Goal: Task Accomplishment & Management: Manage account settings

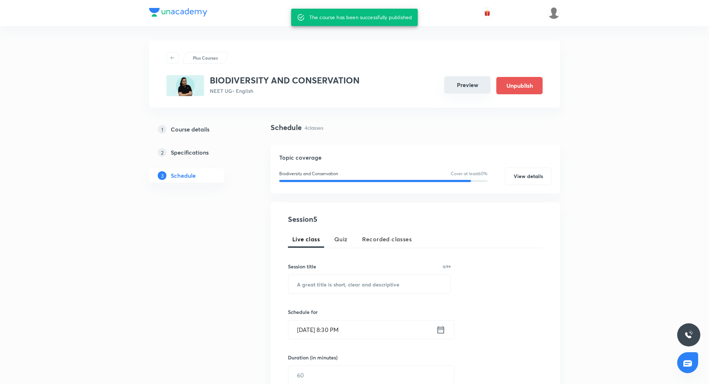
click at [465, 90] on button "Preview" at bounding box center [467, 84] width 46 height 17
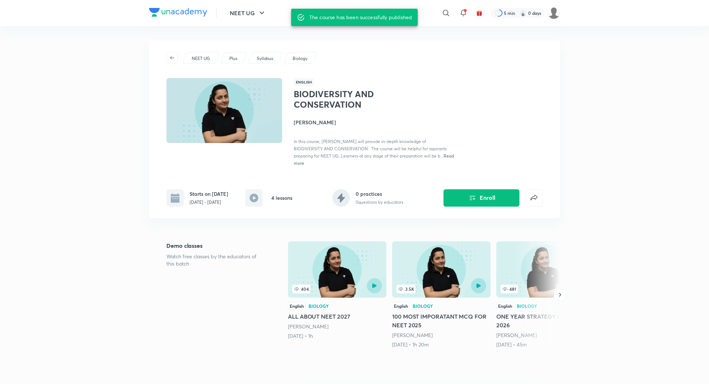
click at [301, 120] on h4 "[PERSON_NAME]" at bounding box center [375, 123] width 162 height 8
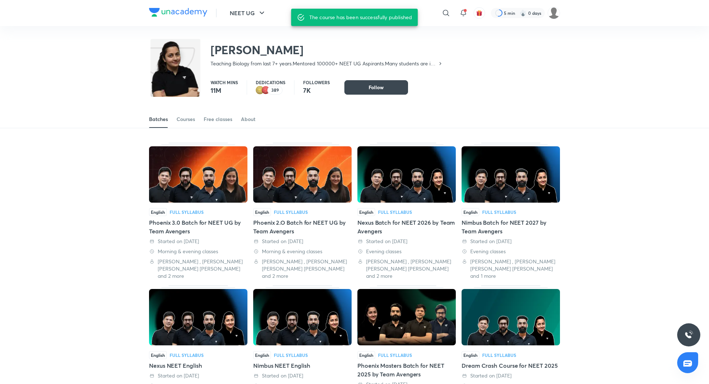
click at [195, 226] on div "Phoenix 3.0 Batch for NEET UG by Team Avengers" at bounding box center [198, 226] width 98 height 17
click at [283, 225] on div "Phoenix 2.O Batch for NEET UG by Team Avengers" at bounding box center [302, 226] width 98 height 17
click at [402, 225] on div "Nexus Batch for NEET 2026 by Team Avengers" at bounding box center [406, 226] width 98 height 17
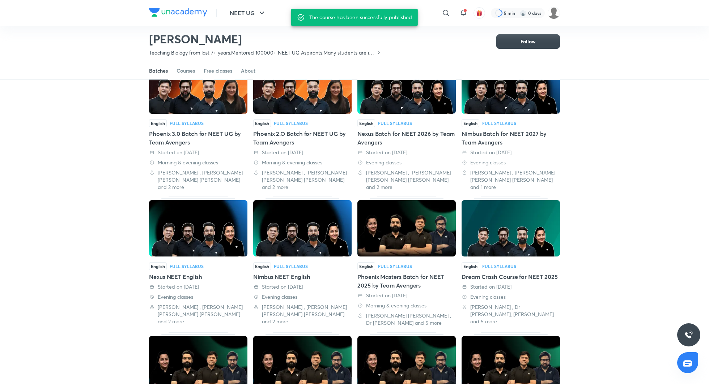
scroll to position [78, 0]
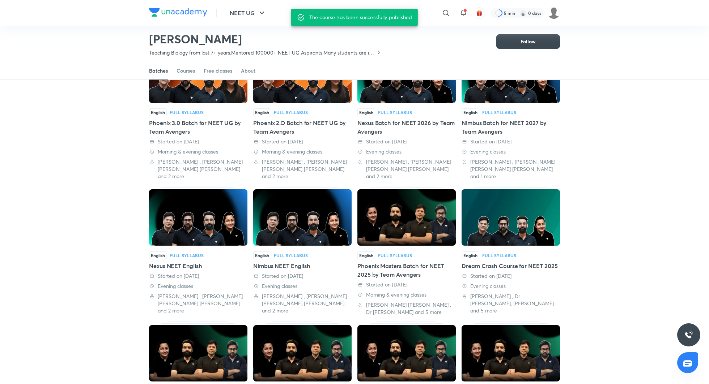
click at [187, 262] on div "Nexus NEET English" at bounding box center [198, 266] width 98 height 9
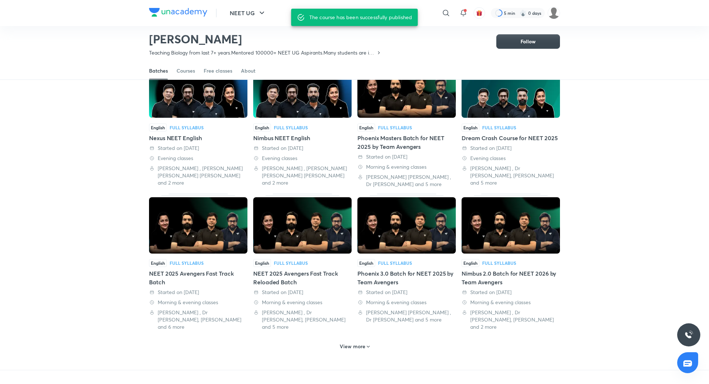
scroll to position [209, 0]
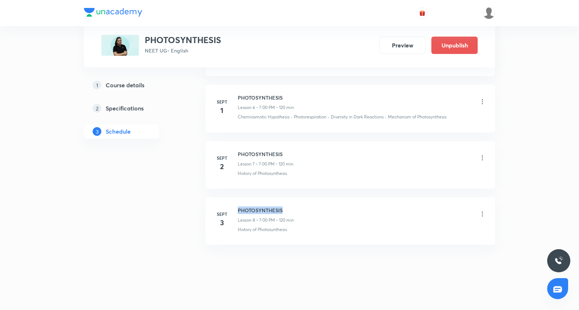
drag, startPoint x: 238, startPoint y: 206, endPoint x: 297, endPoint y: 209, distance: 58.3
click at [297, 209] on div "PHOTOSYNTHESIS Lesson 8 • 7:00 PM • 120 min" at bounding box center [362, 214] width 248 height 17
copy h6 "PHOTOSYNTHESIS"
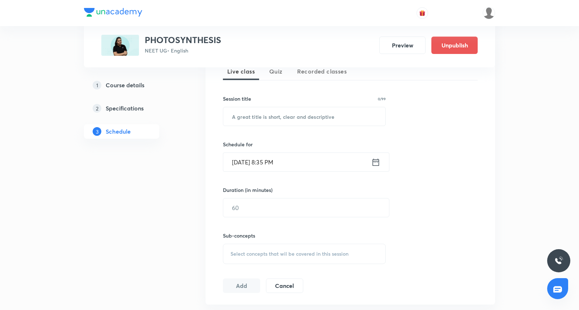
scroll to position [180, 0]
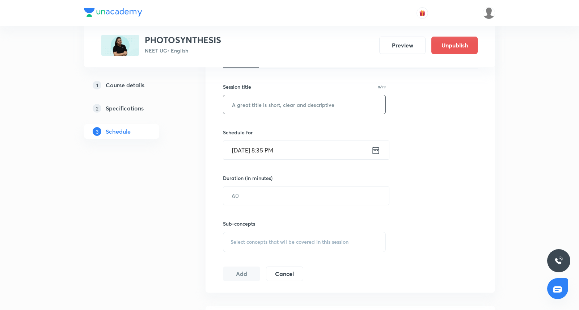
click at [288, 108] on input "text" at bounding box center [304, 104] width 162 height 18
paste input "PHOTOSYNTHESIS"
type input "PHOTOSYNTHESIS"
click at [377, 152] on icon at bounding box center [375, 149] width 7 height 7
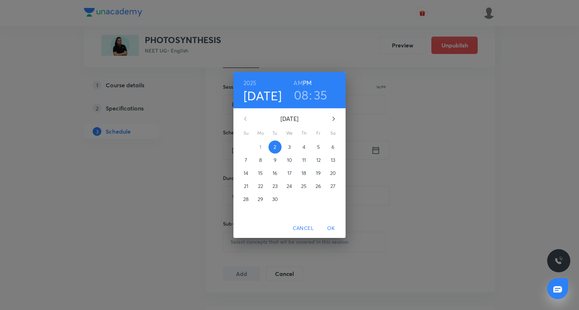
click at [300, 147] on span "4" at bounding box center [303, 146] width 13 height 7
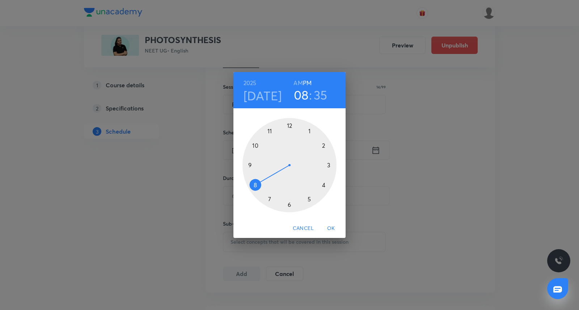
click at [308, 197] on div at bounding box center [289, 165] width 94 height 94
click at [290, 203] on div at bounding box center [289, 165] width 94 height 94
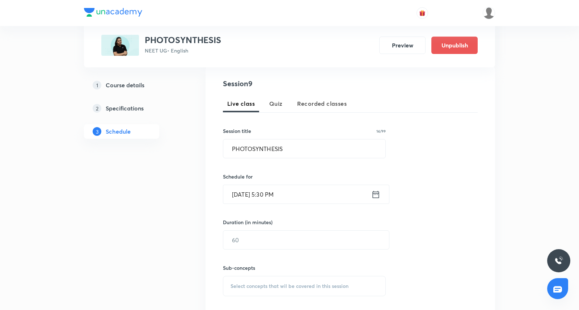
scroll to position [141, 0]
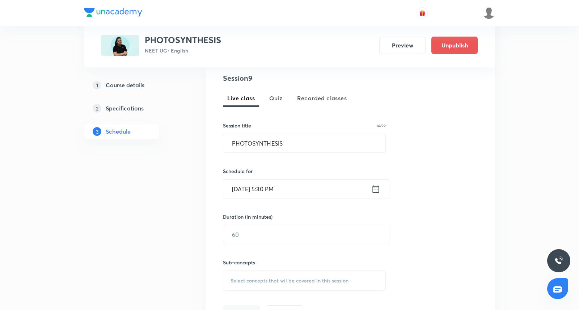
click at [375, 187] on icon at bounding box center [375, 189] width 9 height 10
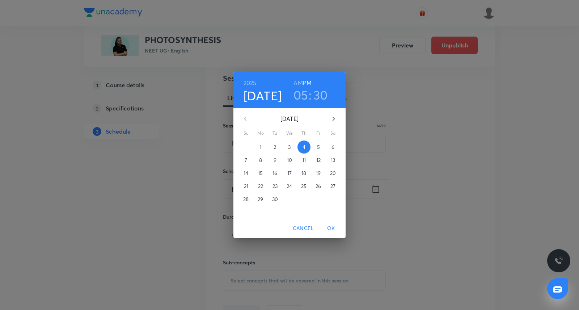
click at [302, 95] on h3 "05" at bounding box center [300, 94] width 15 height 15
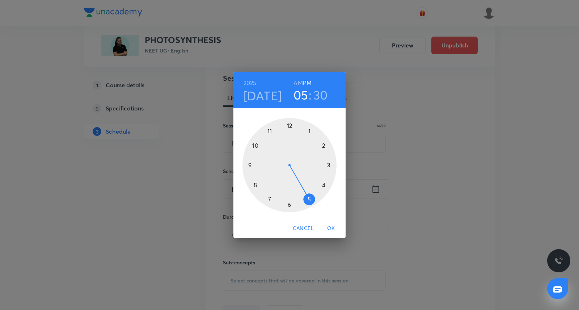
click at [269, 197] on div at bounding box center [289, 165] width 94 height 94
click at [290, 123] on div at bounding box center [289, 165] width 94 height 94
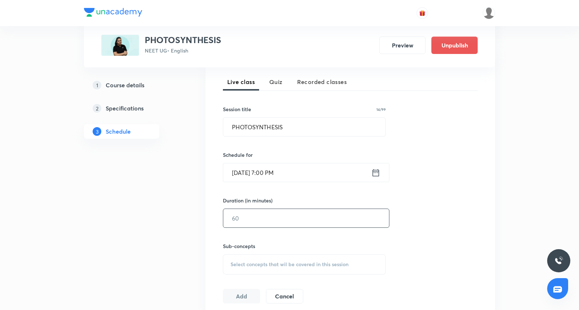
scroll to position [157, 0]
click at [268, 215] on input "text" at bounding box center [306, 218] width 166 height 18
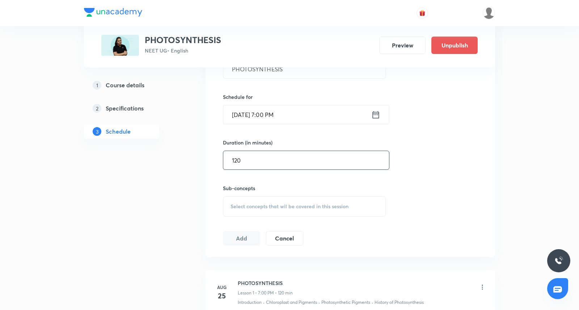
scroll to position [229, 0]
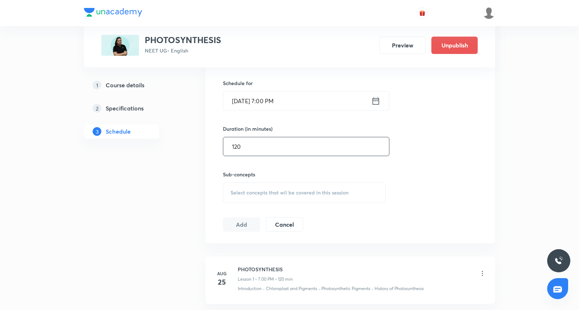
type input "120"
click at [291, 192] on span "Select concepts that wil be covered in this session" at bounding box center [289, 192] width 118 height 6
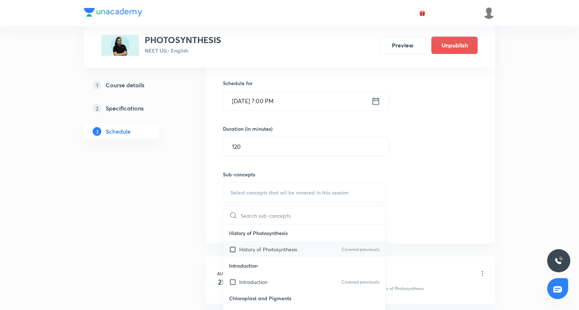
click at [307, 244] on div "History of Photosynthesis Covered previously" at bounding box center [304, 249] width 162 height 16
checkbox input "true"
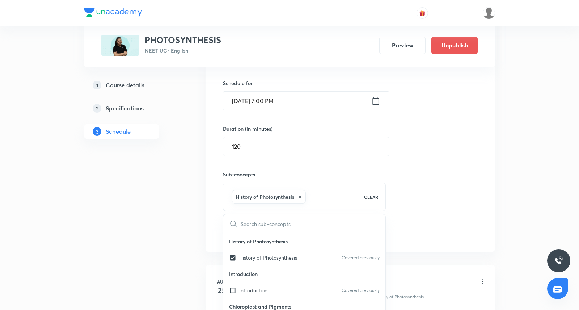
click at [477, 192] on div "Session 9 Live class Quiz Recorded classes Session title 14/99 PHOTOSYNTHESIS ​…" at bounding box center [349, 112] width 289 height 278
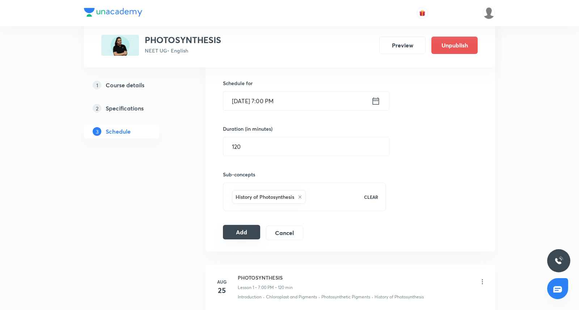
click at [244, 228] on button "Add" at bounding box center [241, 232] width 37 height 14
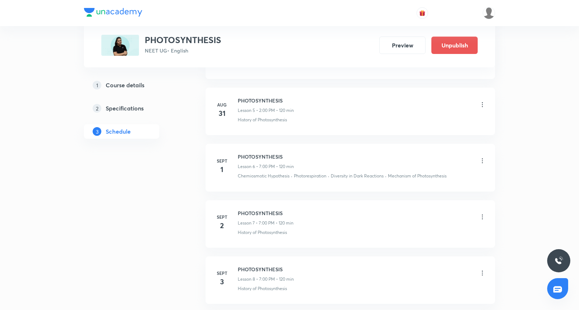
scroll to position [695, 0]
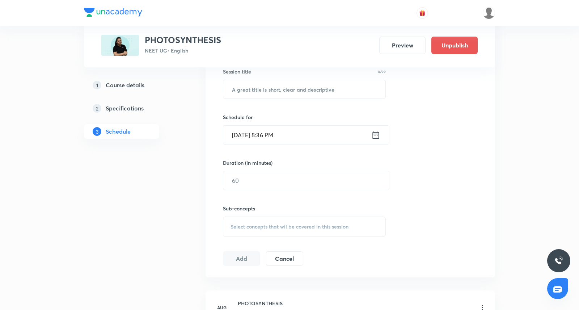
scroll to position [168, 0]
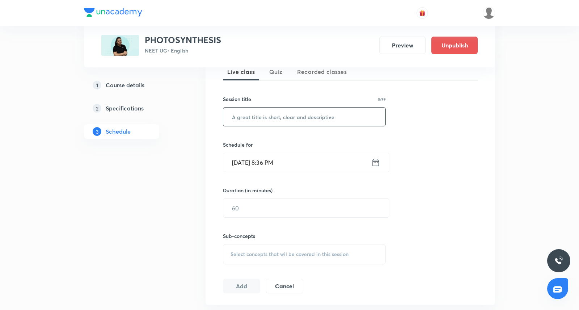
click at [279, 118] on input "text" at bounding box center [304, 116] width 162 height 18
paste input "PHOTOSYNTHESIS"
type input "PHOTOSYNTHESIS"
click at [374, 164] on icon at bounding box center [375, 162] width 9 height 10
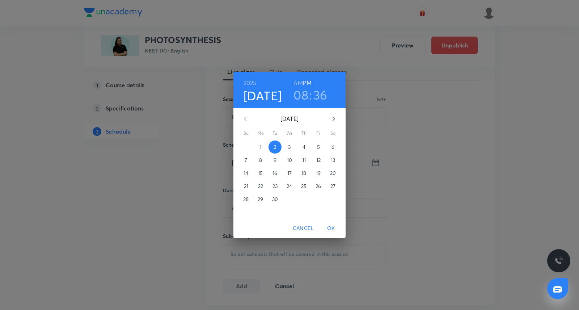
click at [316, 144] on span "5" at bounding box center [318, 146] width 13 height 7
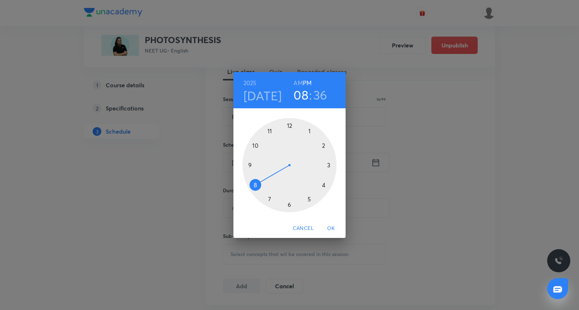
click at [269, 199] on div at bounding box center [289, 165] width 94 height 94
click at [288, 124] on div at bounding box center [289, 165] width 94 height 94
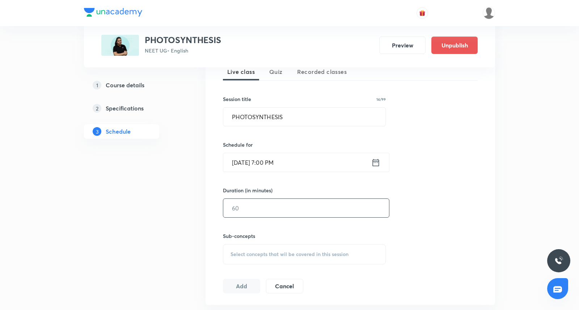
click at [267, 201] on input "text" at bounding box center [306, 208] width 166 height 18
type input "120"
click at [286, 253] on span "Select concepts that wil be covered in this session" at bounding box center [289, 254] width 118 height 6
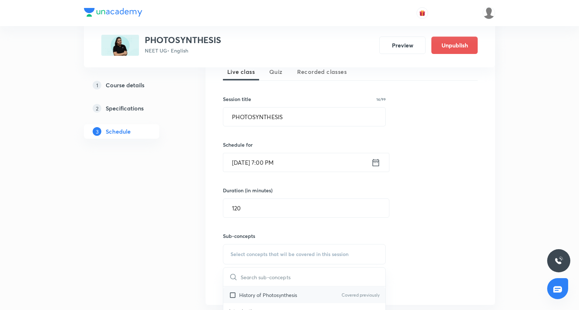
click at [275, 295] on p "History of Photosynthesis" at bounding box center [268, 295] width 58 height 8
checkbox input "true"
click at [406, 231] on div "Session 10 Live class Quiz Recorded classes Session title 14/99 PHOTOSYNTHESIS …" at bounding box center [350, 173] width 255 height 255
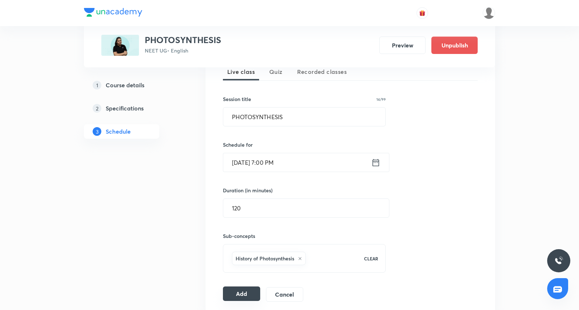
click at [240, 289] on button "Add" at bounding box center [241, 293] width 37 height 14
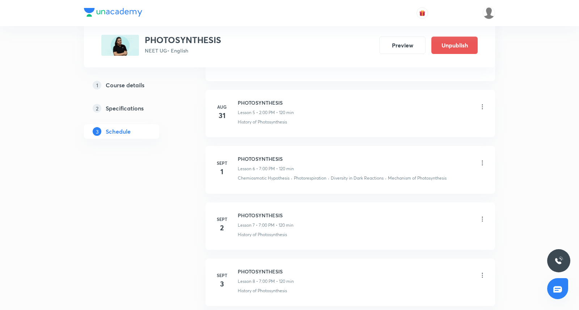
scroll to position [751, 0]
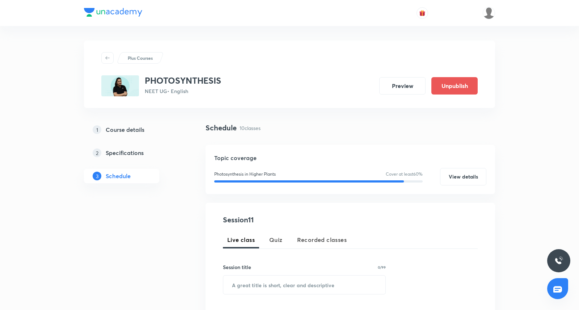
scroll to position [79, 0]
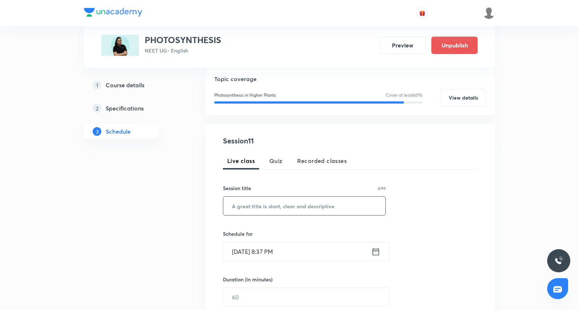
click at [262, 203] on input "text" at bounding box center [304, 205] width 162 height 18
paste input "PHOTOSYNTHESIS"
type input "PHOTOSYNTHESIS"
click at [376, 252] on icon at bounding box center [375, 251] width 9 height 10
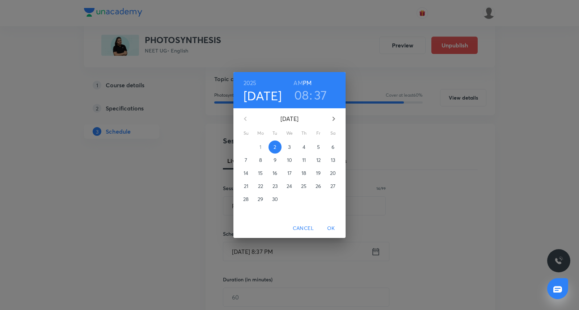
click at [260, 162] on p "8" at bounding box center [260, 159] width 3 height 7
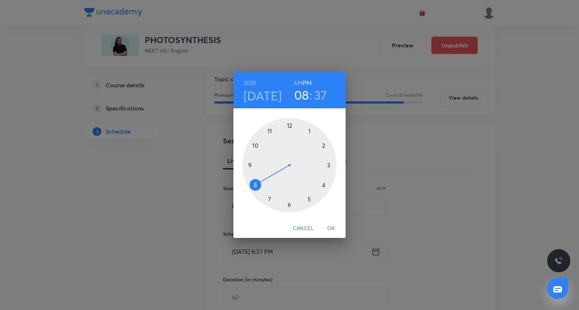
click at [302, 96] on h3 "08" at bounding box center [301, 94] width 15 height 15
click at [309, 129] on div at bounding box center [289, 165] width 94 height 94
click at [304, 94] on h3 "01" at bounding box center [301, 94] width 13 height 15
click at [267, 199] on div at bounding box center [289, 165] width 94 height 94
click at [287, 125] on div at bounding box center [289, 165] width 94 height 94
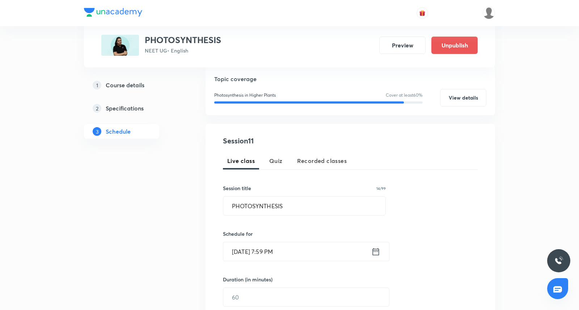
click at [375, 252] on icon at bounding box center [375, 251] width 9 height 10
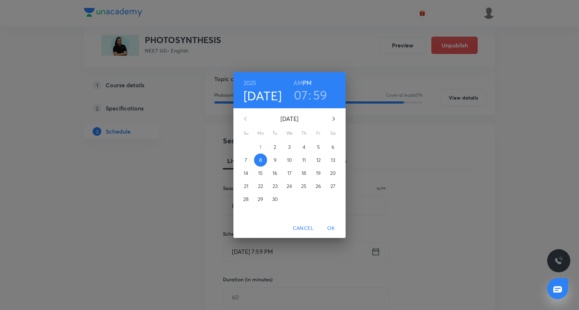
click at [319, 94] on h3 "59" at bounding box center [320, 94] width 14 height 15
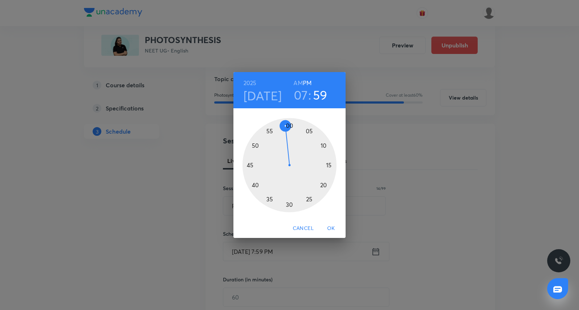
click at [291, 124] on div at bounding box center [289, 165] width 94 height 94
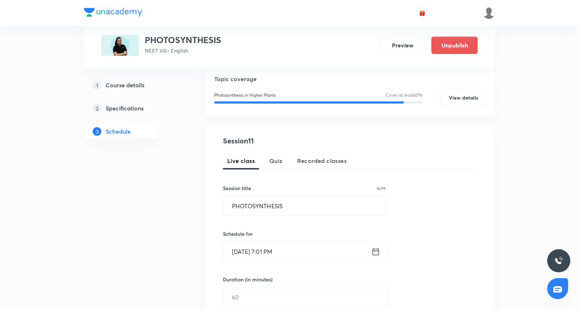
click at [375, 248] on icon at bounding box center [375, 251] width 9 height 10
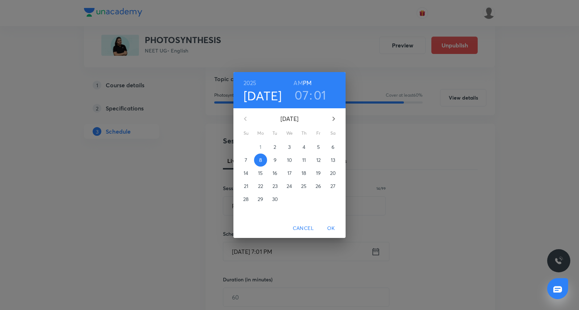
click at [321, 92] on h3 "01" at bounding box center [320, 94] width 13 height 15
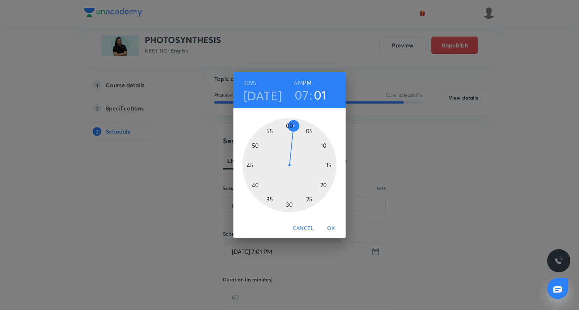
click at [290, 123] on div at bounding box center [289, 165] width 94 height 94
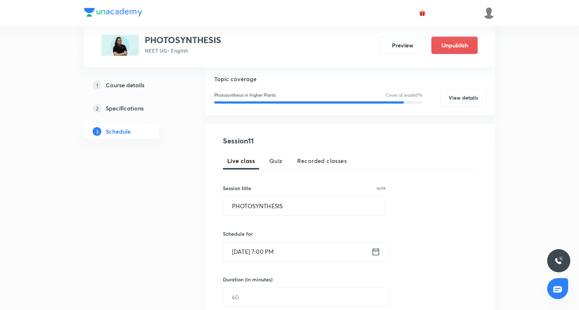
scroll to position [118, 0]
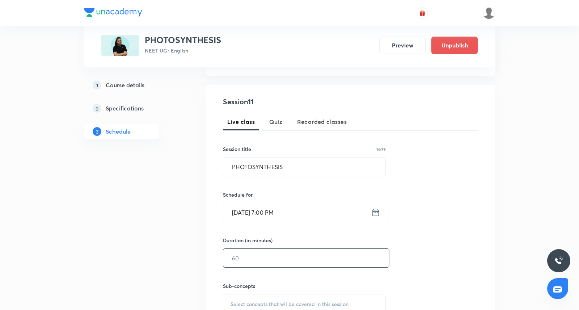
click at [289, 249] on input "text" at bounding box center [306, 257] width 166 height 18
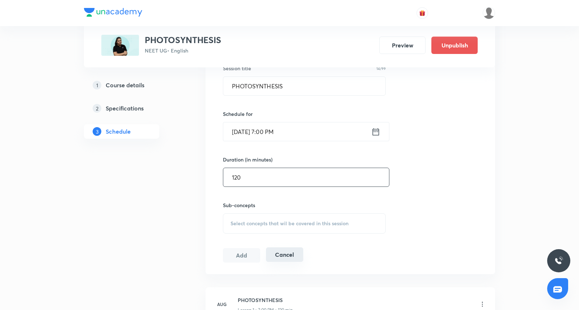
scroll to position [201, 0]
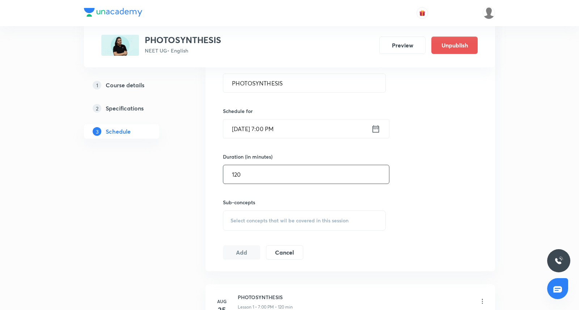
type input "120"
click at [272, 217] on span "Select concepts that wil be covered in this session" at bounding box center [289, 220] width 118 height 6
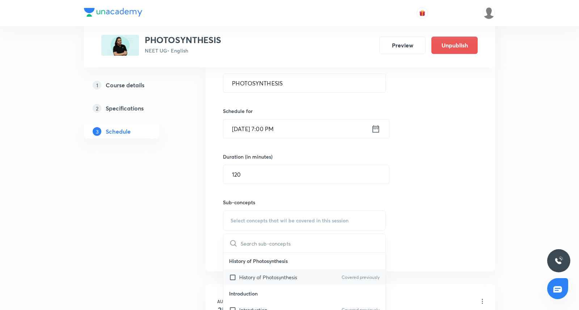
click at [276, 269] on div "History of Photosynthesis Covered previously" at bounding box center [304, 277] width 162 height 16
checkbox input "true"
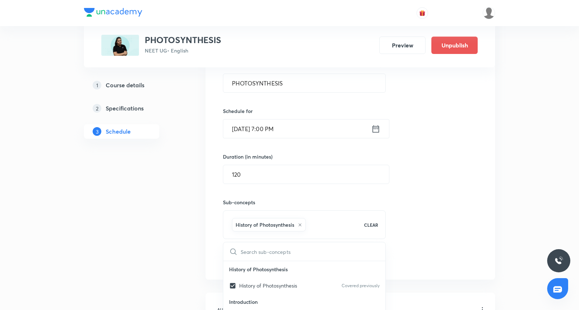
click at [455, 195] on div "Session 11 Live class Quiz Recorded classes Session title 14/99 PHOTOSYNTHESIS …" at bounding box center [350, 140] width 255 height 255
click at [244, 255] on button "Add" at bounding box center [241, 259] width 37 height 14
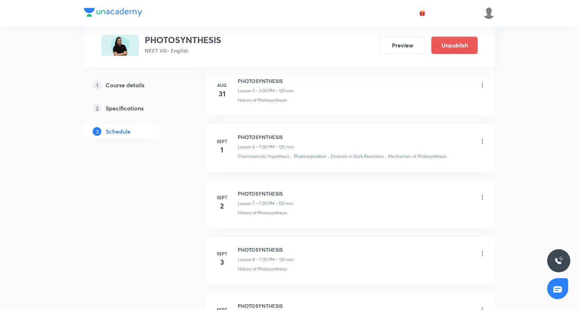
scroll to position [807, 0]
